Goal: Task Accomplishment & Management: Manage account settings

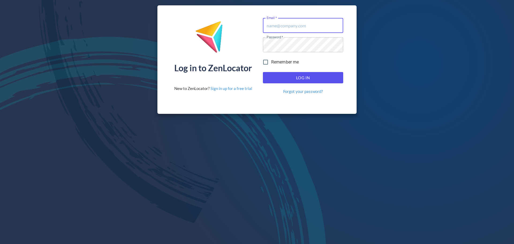
type input "[PERSON_NAME][EMAIL_ADDRESS][PERSON_NAME][DOMAIN_NAME]"
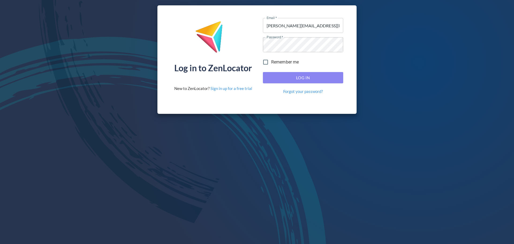
click at [312, 72] on button "Log In" at bounding box center [303, 77] width 80 height 11
click at [309, 80] on span "Log In" at bounding box center [303, 77] width 69 height 7
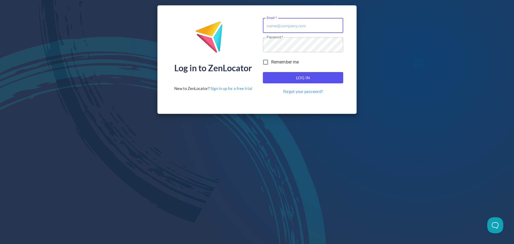
type input "donald.mckay@hemaalliance.com"
click at [314, 74] on span "Log In" at bounding box center [303, 77] width 69 height 7
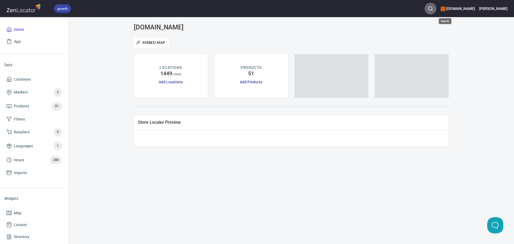
click at [432, 9] on circle "button" at bounding box center [430, 8] width 3 height 3
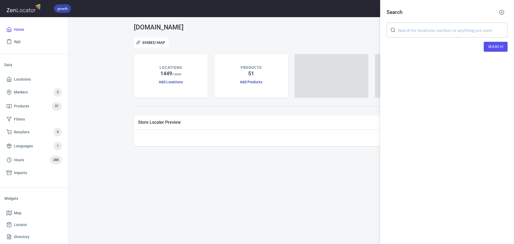
click at [440, 31] on input "text" at bounding box center [453, 29] width 110 height 15
paste input "Academia d'Armizare"
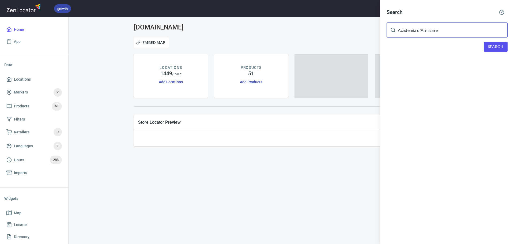
type input "Academia d'Armizare"
click at [488, 45] on button "Search" at bounding box center [496, 47] width 24 height 10
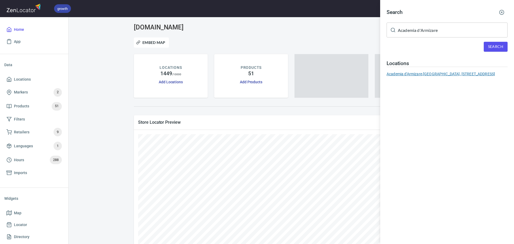
click at [430, 77] on div "Academia d'Armizare, St Luke's House, 270 Sandycombe Road, Richmond upon Thames…" at bounding box center [447, 73] width 121 height 5
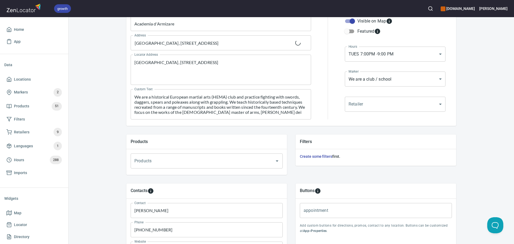
scroll to position [161, 0]
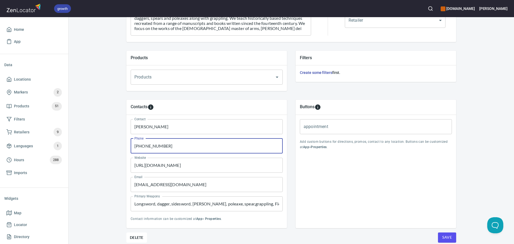
drag, startPoint x: 199, startPoint y: 146, endPoint x: 110, endPoint y: 144, distance: 89.8
click at [110, 144] on div "Locations Location Details Location Details Properties Geocode Analytics Locati…" at bounding box center [292, 64] width 446 height 404
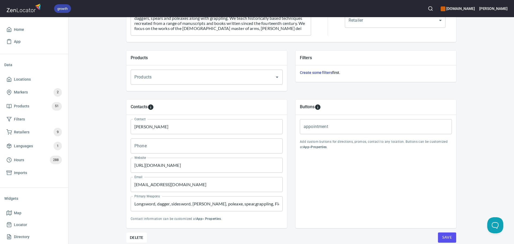
click at [337, 169] on div "Buttons appointment appointment Add custom buttons for directions, promos, cont…" at bounding box center [376, 164] width 161 height 129
click at [452, 238] on button "Save" at bounding box center [447, 237] width 18 height 10
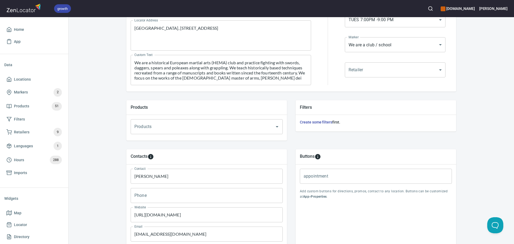
scroll to position [161, 0]
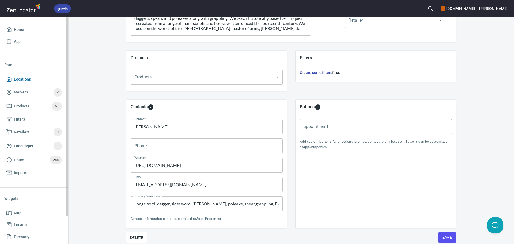
click at [35, 76] on span "Locations" at bounding box center [33, 79] width 55 height 7
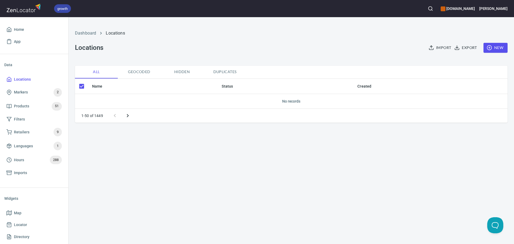
checkbox input "false"
